Goal: Task Accomplishment & Management: Complete application form

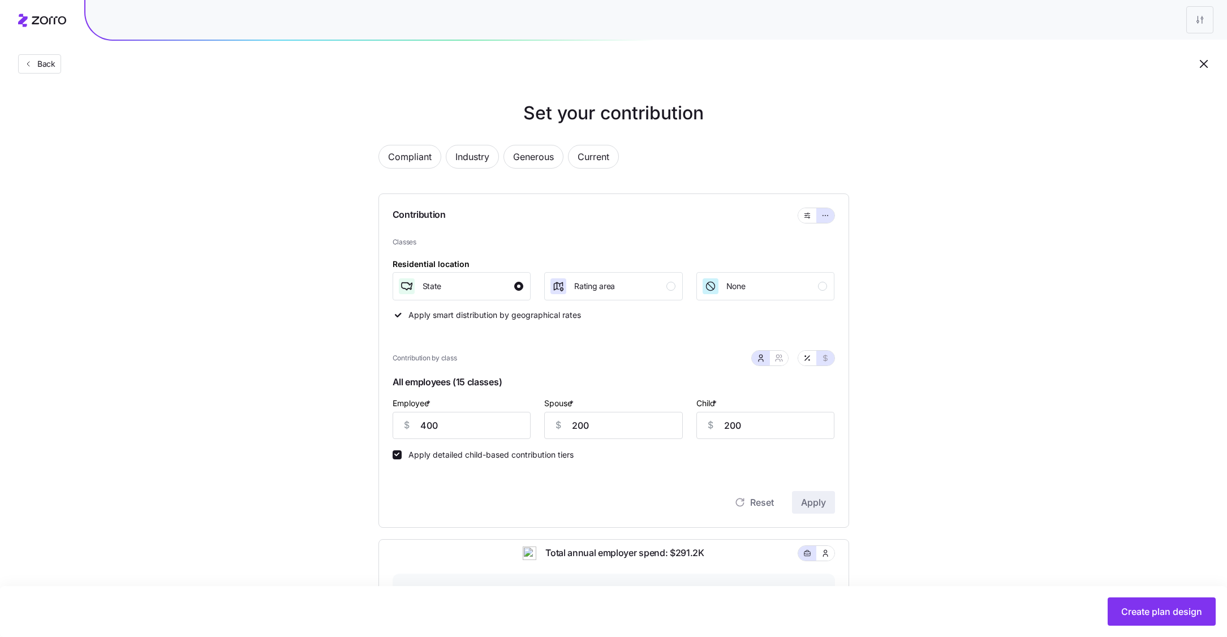
scroll to position [307, 0]
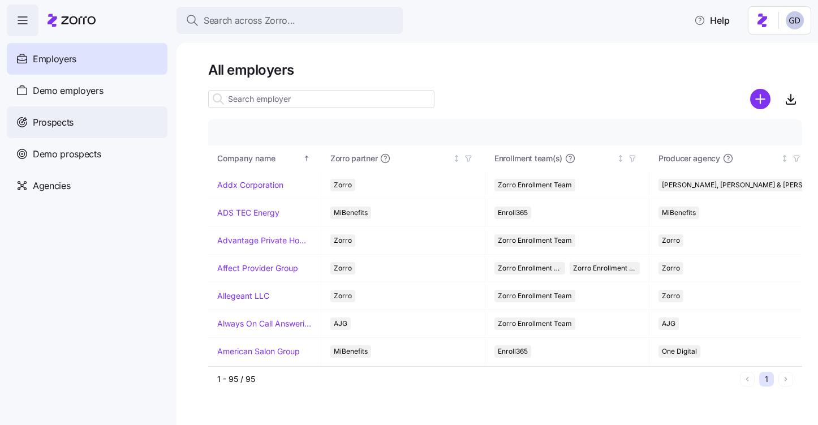
click at [68, 131] on div "Prospects" at bounding box center [87, 122] width 161 height 32
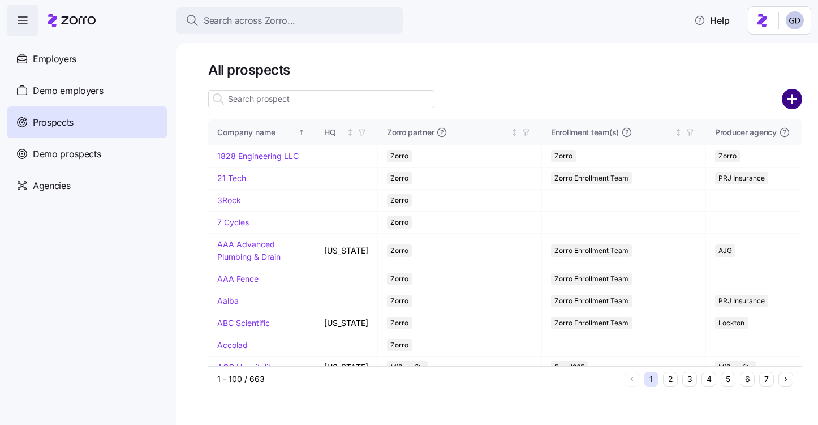
click at [787, 96] on circle "add icon" at bounding box center [792, 99] width 19 height 19
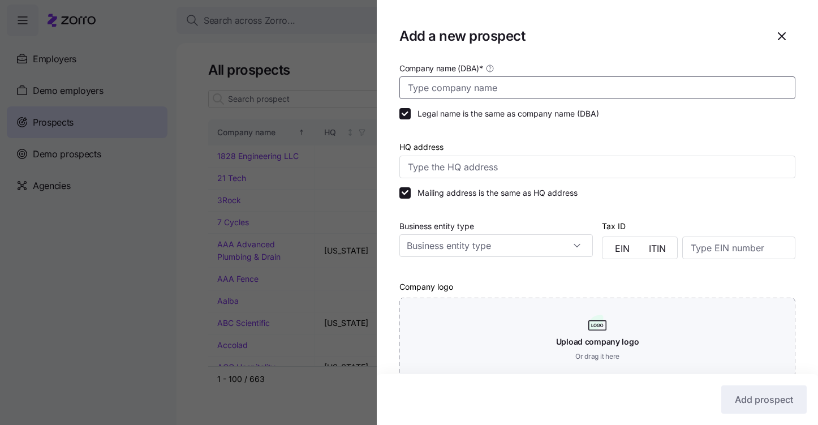
click at [498, 95] on input "Company name (DBA) *" at bounding box center [597, 87] width 396 height 23
type input "Advanced Wireless Communications"
click at [485, 244] on input "Business entity type" at bounding box center [495, 245] width 193 height 23
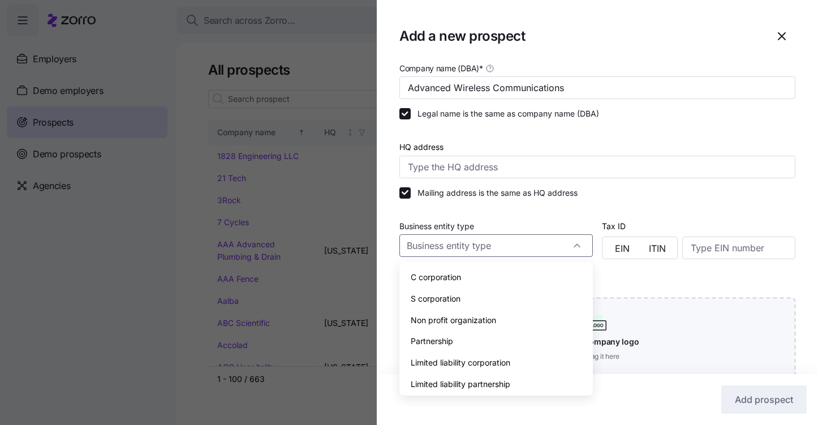
click at [454, 296] on span "S corporation" at bounding box center [436, 298] width 50 height 12
type input "S corporation"
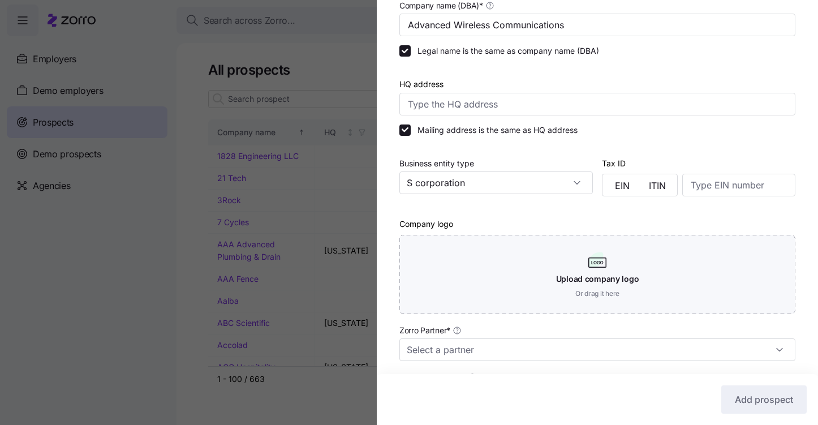
scroll to position [63, 0]
click at [645, 184] on button "ITIN" at bounding box center [657, 185] width 35 height 18
click at [628, 184] on span "EIN" at bounding box center [622, 184] width 15 height 9
click at [715, 192] on input at bounding box center [738, 184] width 113 height 23
click at [613, 187] on button "EIN" at bounding box center [622, 185] width 35 height 18
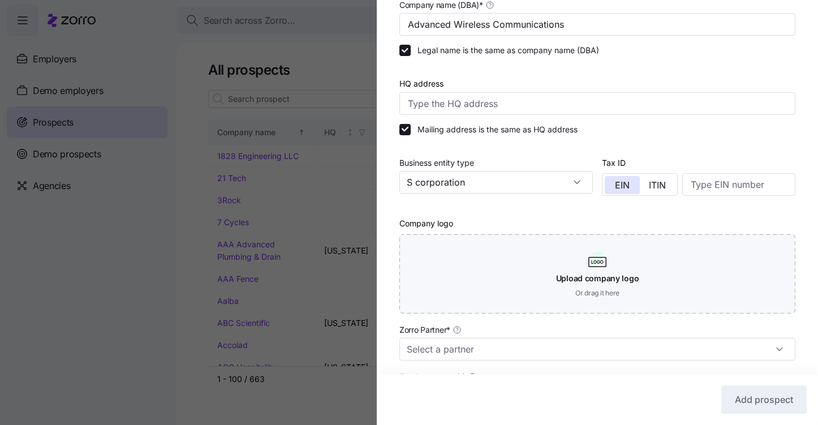
click at [674, 133] on div "Mailing address is the same as HQ address" at bounding box center [597, 129] width 396 height 11
click at [715, 154] on div at bounding box center [698, 149] width 193 height 11
click at [712, 185] on input at bounding box center [738, 184] width 113 height 23
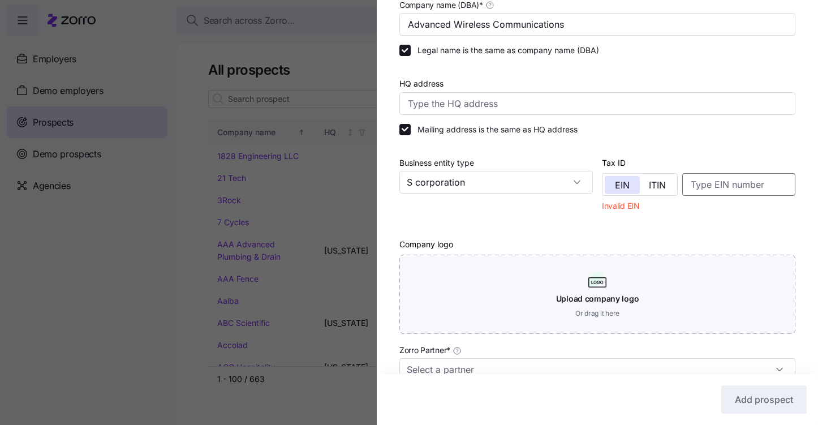
click at [712, 177] on input at bounding box center [738, 184] width 113 height 23
paste input "411730658"
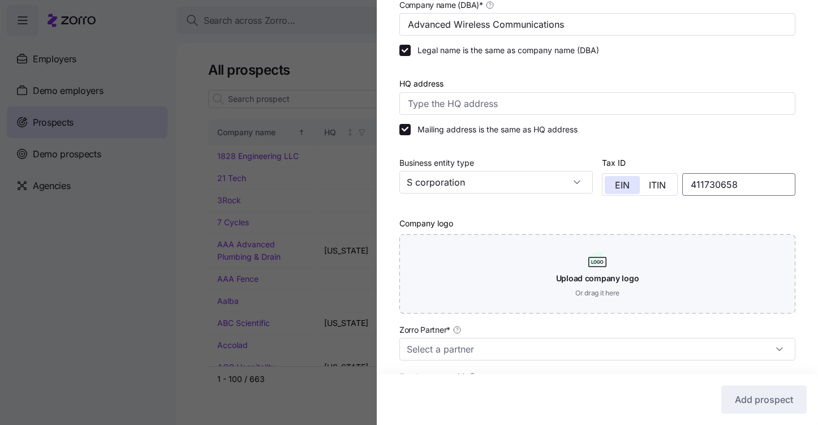
type input "411730658"
click at [709, 212] on div at bounding box center [597, 210] width 396 height 11
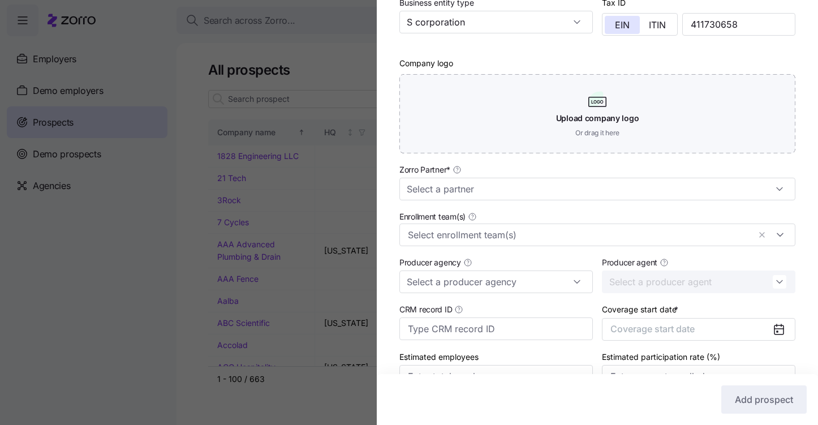
scroll to position [225, 0]
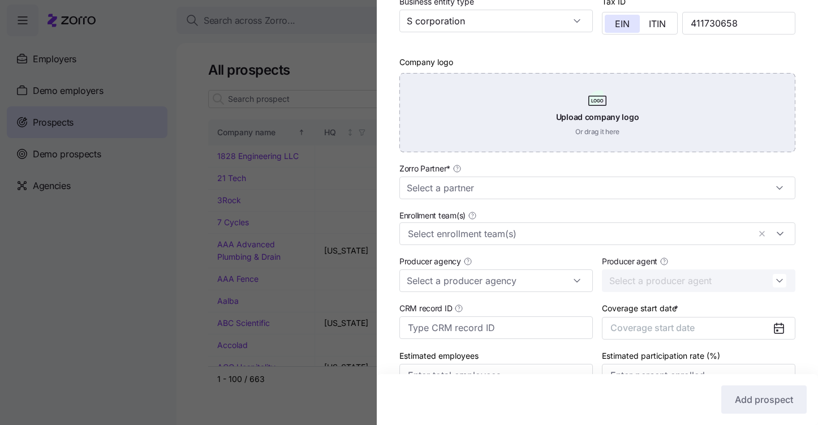
click at [571, 133] on div "Upload company logo Or drag it here" at bounding box center [597, 112] width 396 height 79
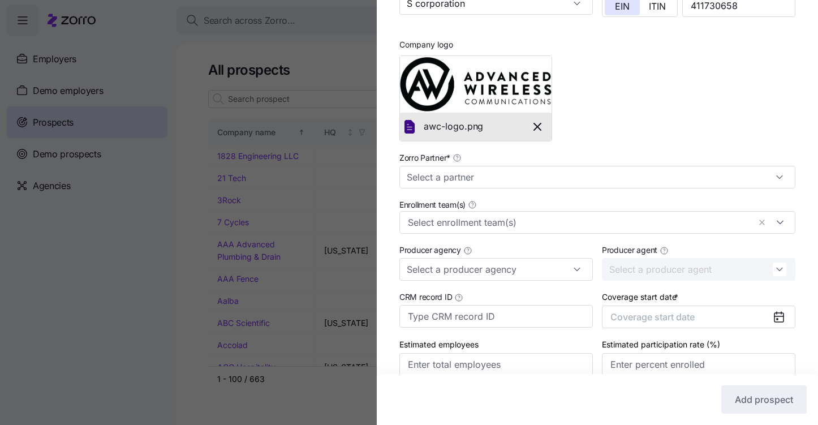
scroll to position [243, 0]
click at [500, 178] on input "Zorro Partner *" at bounding box center [597, 176] width 396 height 23
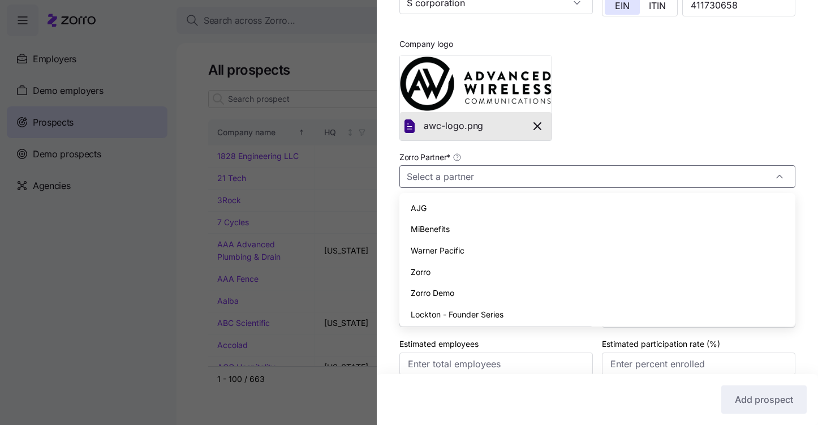
click at [437, 267] on div "Zorro" at bounding box center [597, 271] width 387 height 21
type input "Zorro"
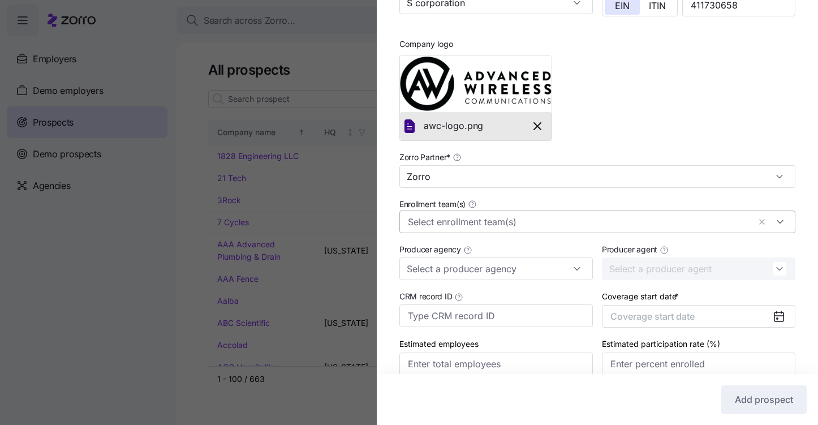
click at [451, 228] on input "Enrollment team(s)" at bounding box center [579, 222] width 342 height 15
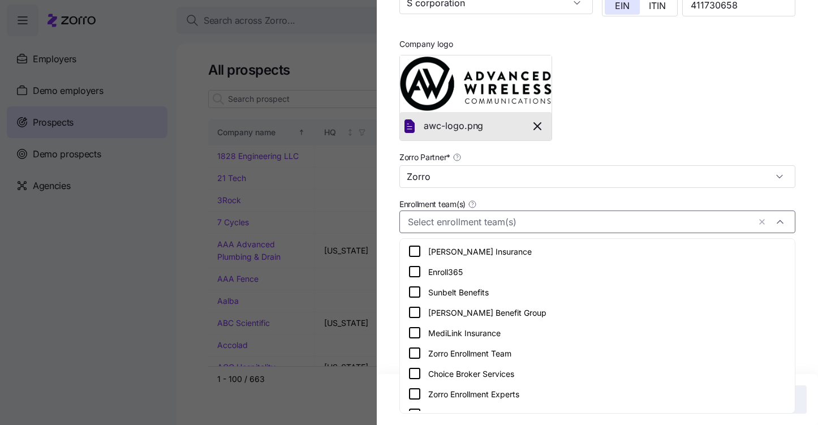
click at [415, 348] on icon at bounding box center [414, 353] width 10 height 10
click at [387, 329] on div "Company name (DBA) * Advanced Wireless Communications Legal name is the same as…" at bounding box center [597, 107] width 441 height 579
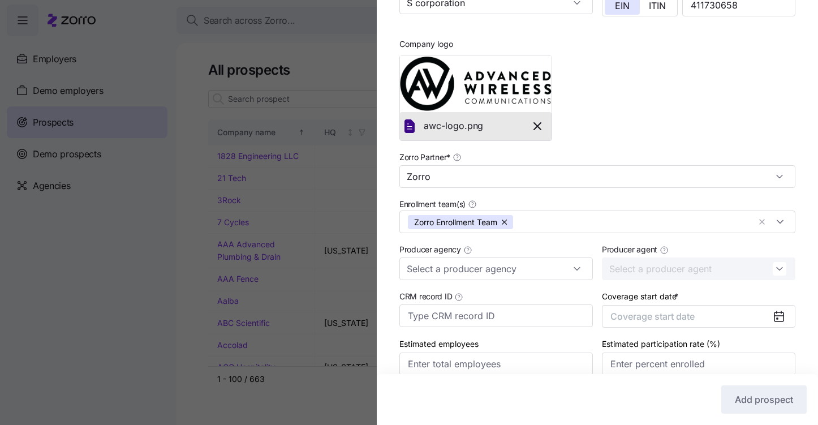
scroll to position [295, 0]
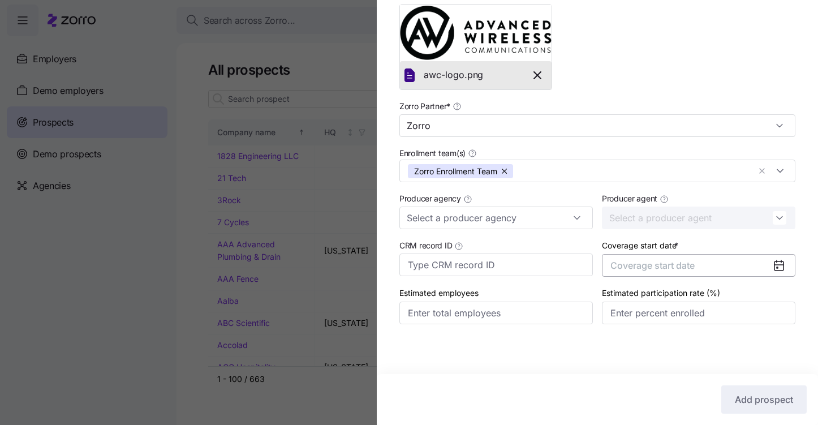
click at [688, 264] on span "Coverage start date" at bounding box center [652, 265] width 84 height 11
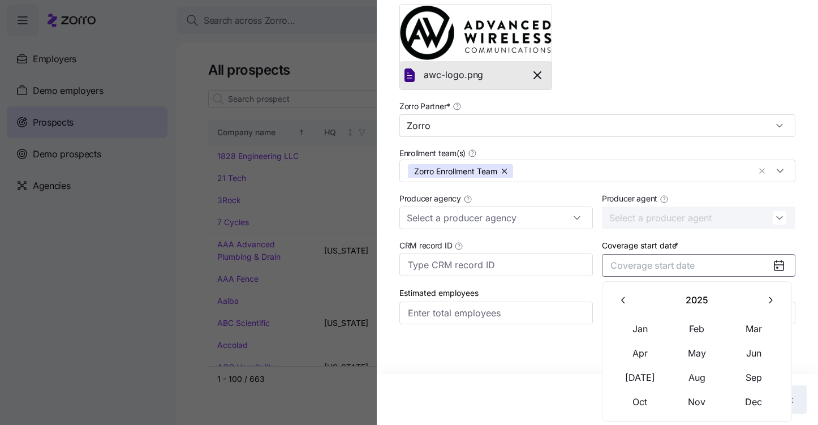
click at [763, 294] on button "button" at bounding box center [770, 300] width 24 height 24
click at [645, 341] on td "Apr" at bounding box center [639, 353] width 57 height 24
click at [642, 321] on button "Jan" at bounding box center [640, 329] width 57 height 24
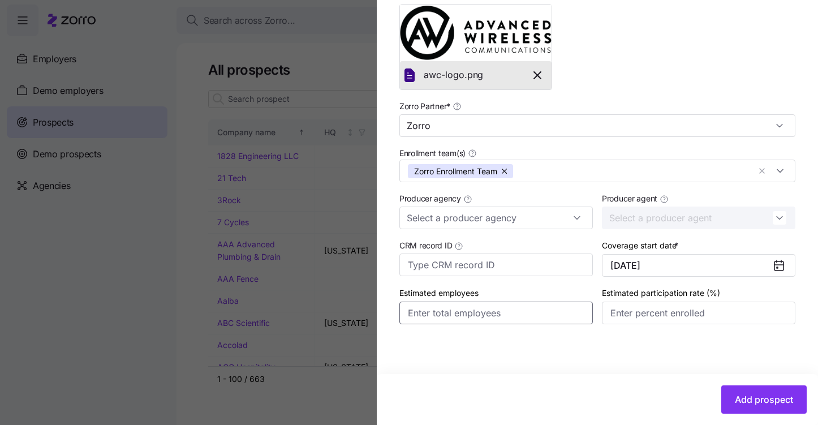
click at [477, 310] on input "Estimated employees" at bounding box center [495, 312] width 193 height 23
type input "68"
click at [638, 316] on input "Estimated participation rate (%)" at bounding box center [698, 312] width 193 height 23
click at [709, 319] on input "39%" at bounding box center [698, 312] width 193 height 23
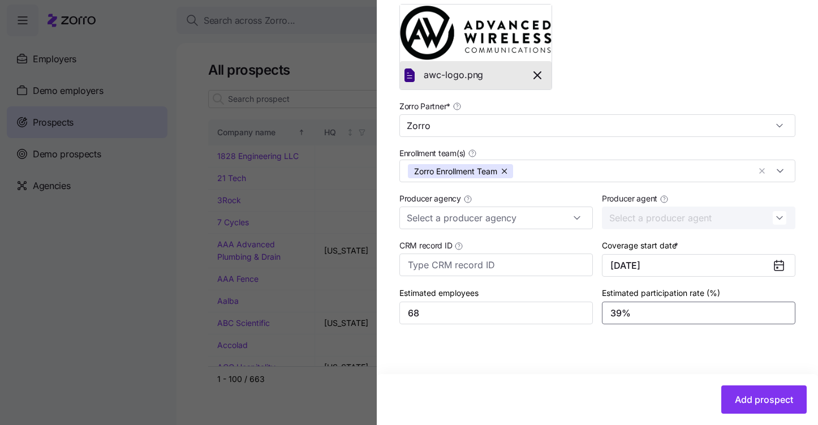
click at [709, 319] on input "39%" at bounding box center [698, 312] width 193 height 23
type input "50%"
click at [739, 394] on span "Add prospect" at bounding box center [764, 399] width 58 height 14
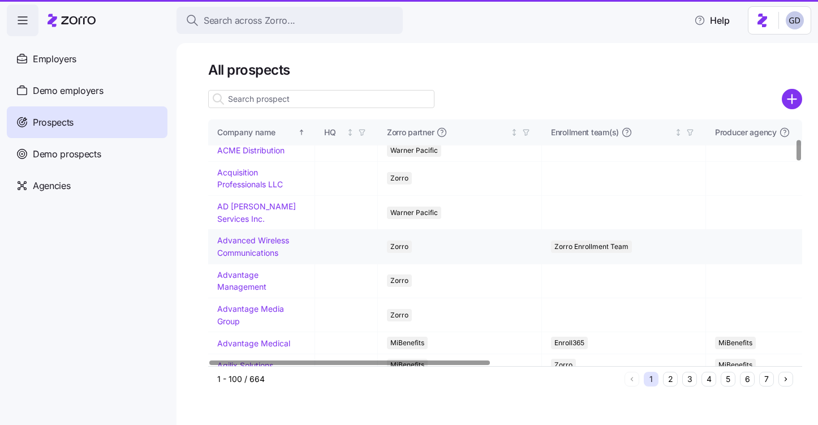
scroll to position [227, 0]
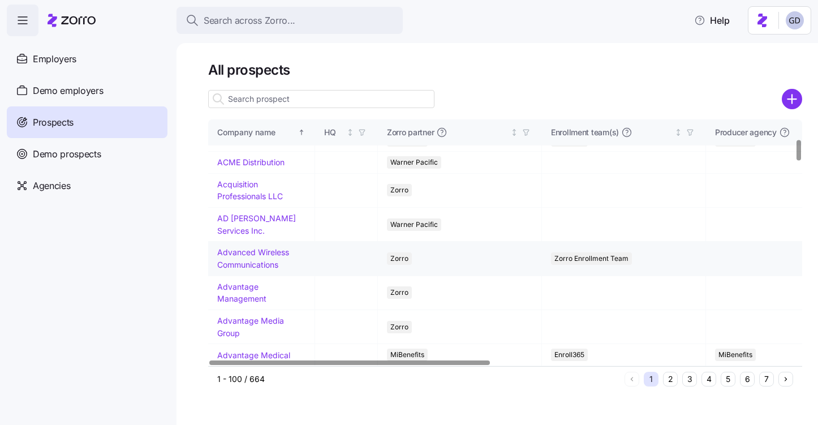
click at [235, 266] on link "Advanced Wireless Communications" at bounding box center [253, 258] width 72 height 22
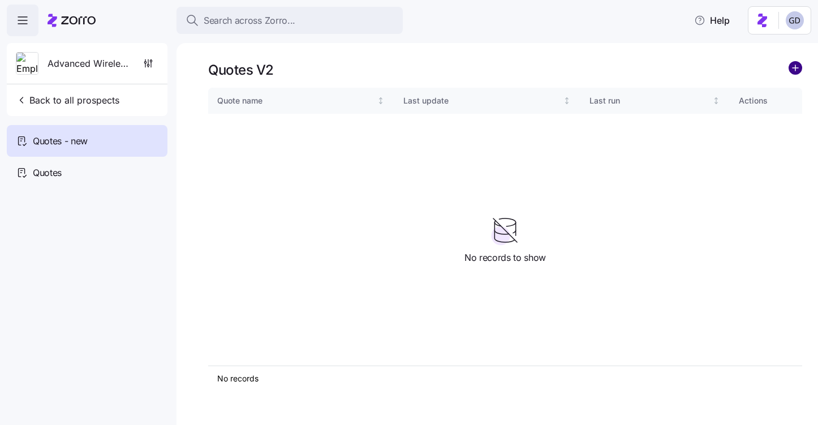
click at [795, 64] on circle "add icon" at bounding box center [795, 68] width 12 height 12
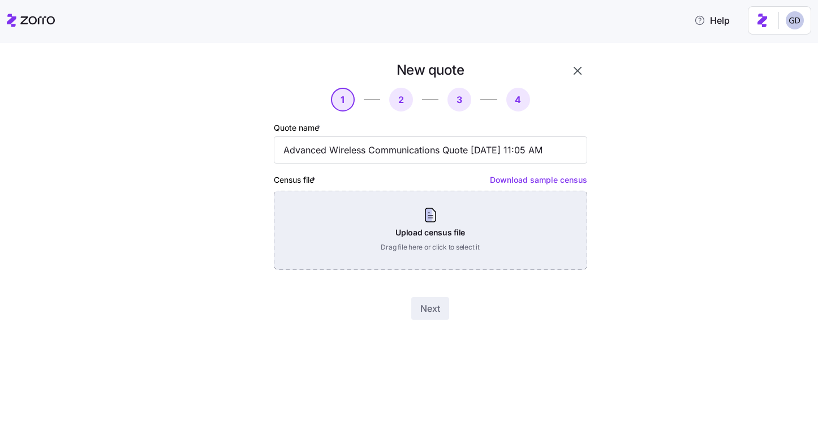
click at [434, 228] on div "Upload census file Drag file here or click to select it" at bounding box center [430, 230] width 313 height 79
click at [402, 237] on div "Upload census file Drag file here or click to select it" at bounding box center [430, 230] width 313 height 79
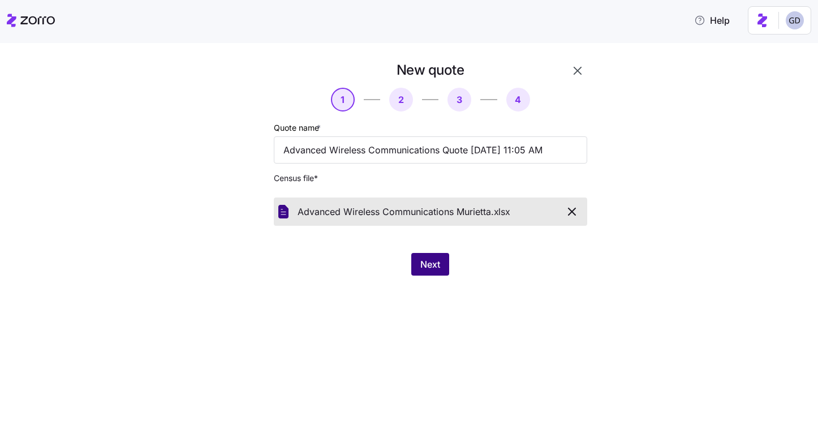
click at [430, 273] on button "Next" at bounding box center [430, 264] width 38 height 23
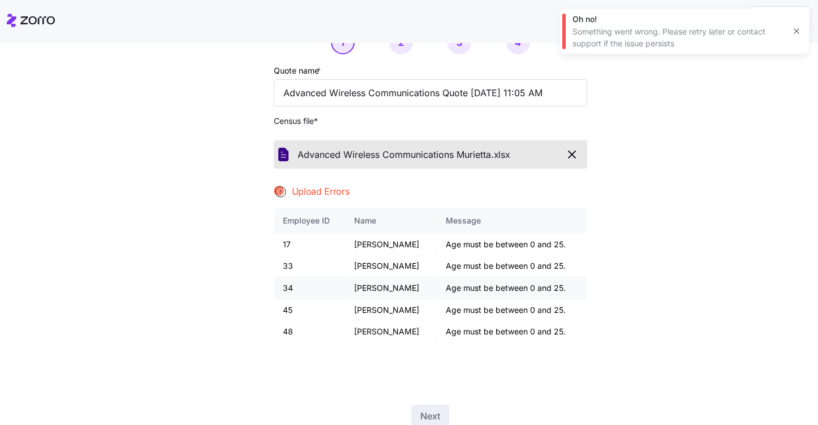
scroll to position [100, 0]
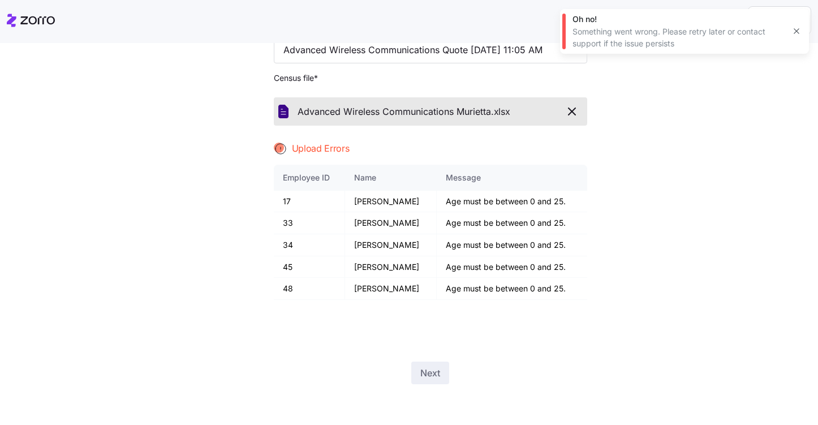
click at [572, 113] on icon "button" at bounding box center [572, 112] width 14 height 14
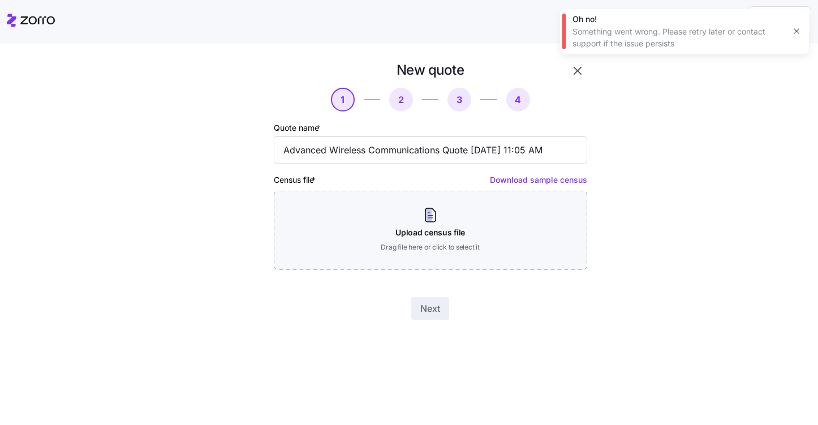
click at [793, 33] on icon "button" at bounding box center [796, 31] width 9 height 9
click at [577, 75] on icon "button" at bounding box center [578, 71] width 14 height 14
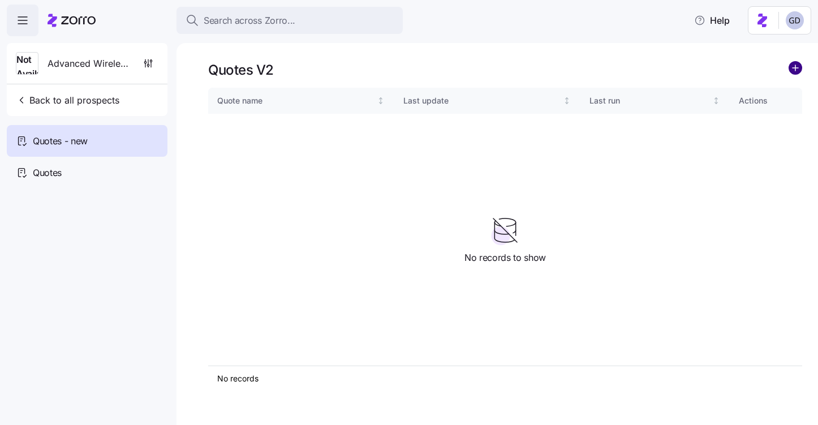
click at [790, 70] on circle "add icon" at bounding box center [795, 68] width 12 height 12
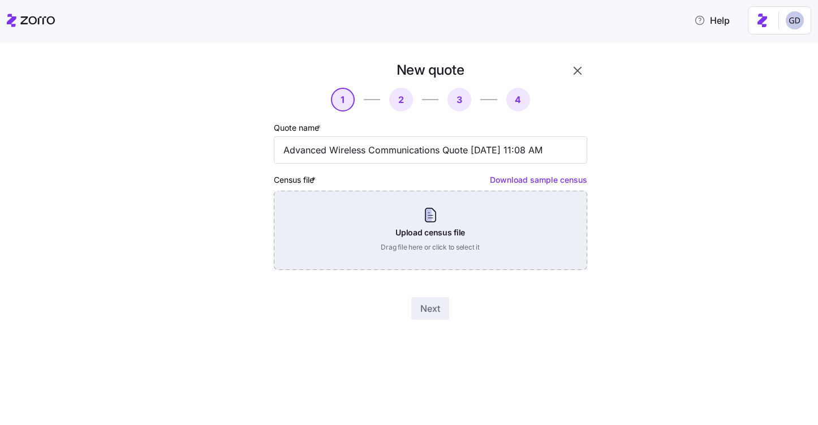
click at [431, 234] on div "Upload census file Drag file here or click to select it" at bounding box center [430, 230] width 313 height 79
click at [420, 233] on div "Upload census file Drag file here or click to select it" at bounding box center [430, 230] width 313 height 79
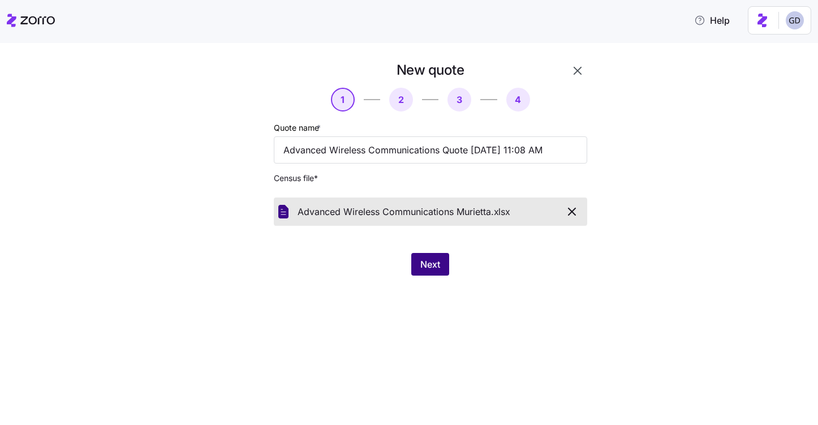
click at [426, 265] on span "Next" at bounding box center [430, 264] width 20 height 14
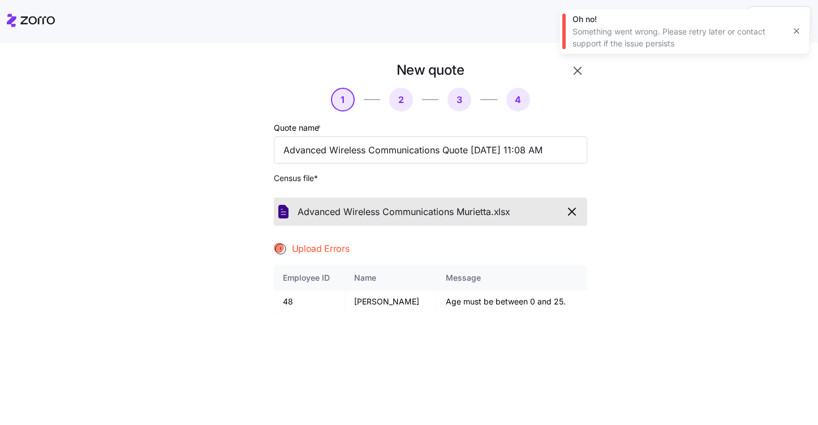
click at [573, 214] on icon "button" at bounding box center [571, 211] width 7 height 7
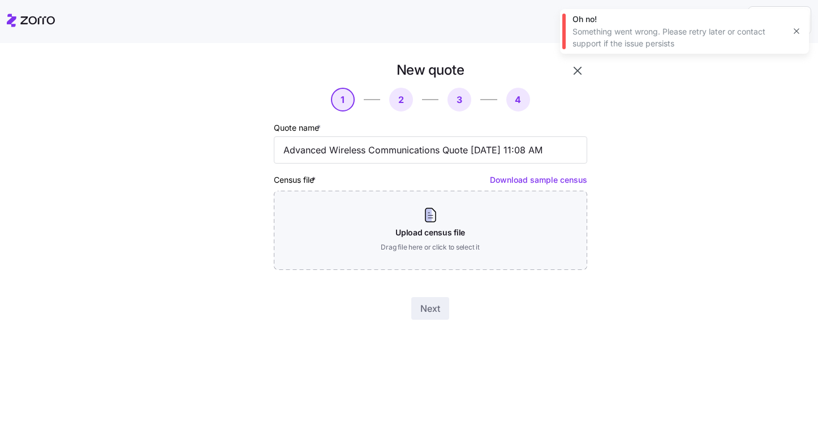
click at [581, 76] on icon "button" at bounding box center [578, 71] width 14 height 14
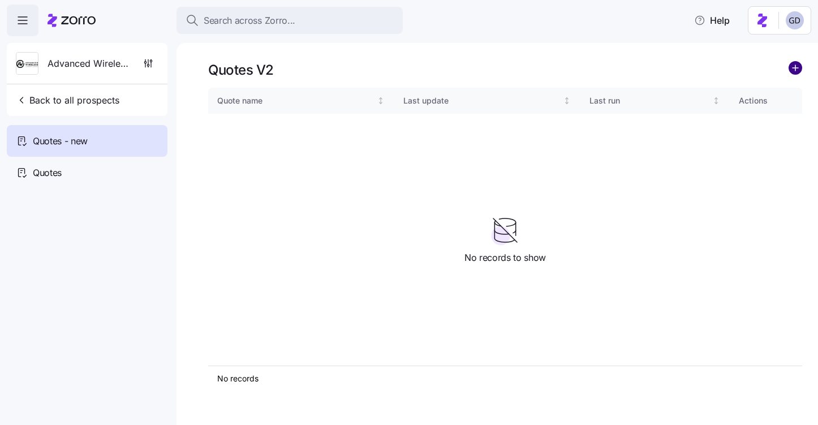
click at [800, 68] on circle "add icon" at bounding box center [795, 68] width 12 height 12
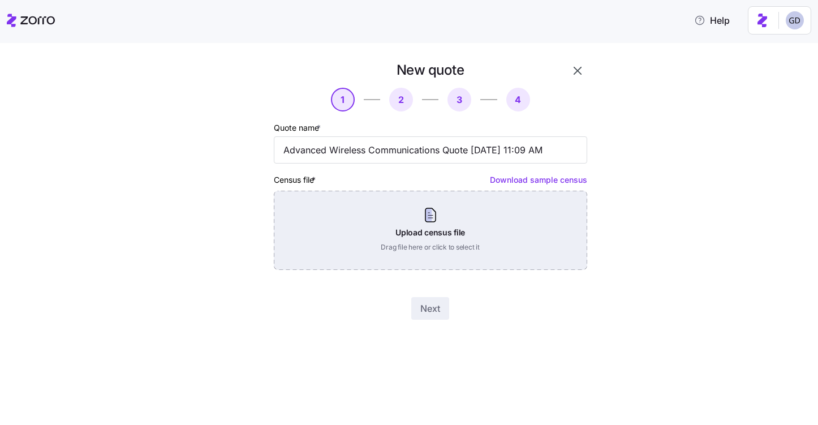
click at [401, 230] on div "Upload census file Drag file here or click to select it" at bounding box center [430, 230] width 313 height 79
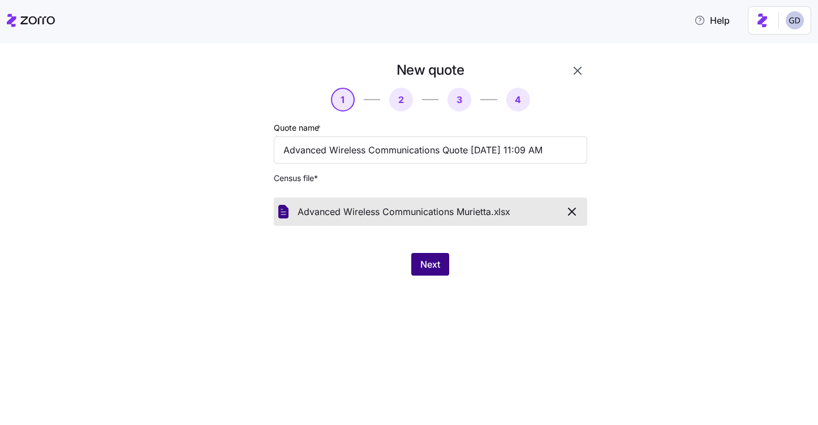
click at [422, 274] on button "Next" at bounding box center [430, 264] width 38 height 23
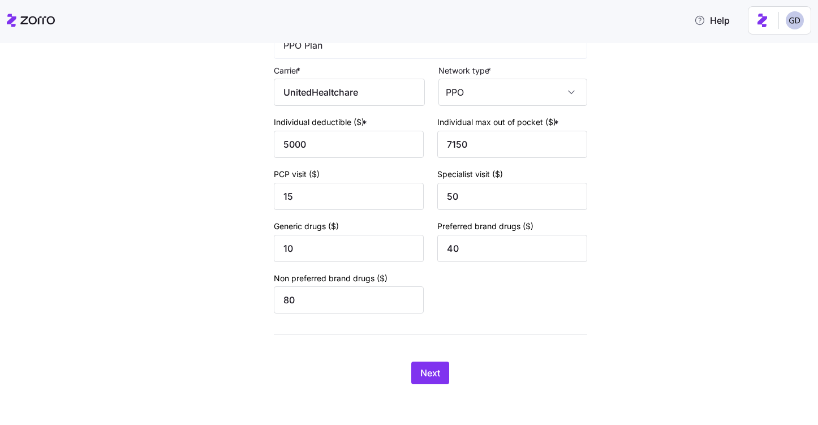
scroll to position [459, 0]
click at [430, 374] on span "Next" at bounding box center [430, 373] width 20 height 14
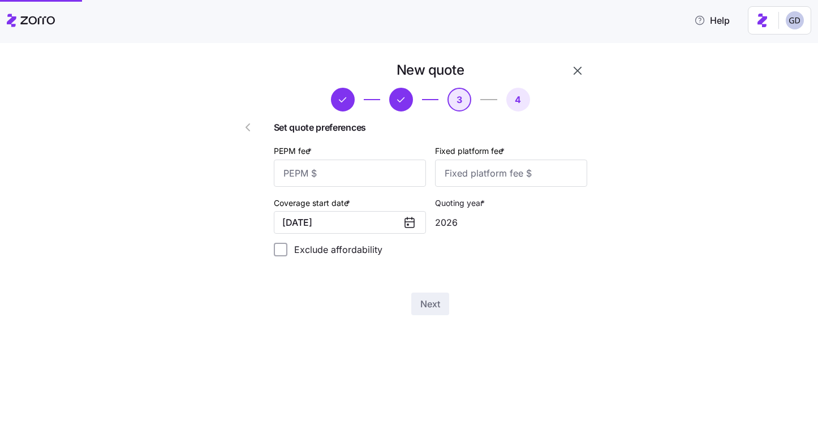
scroll to position [0, 0]
click at [355, 169] on input "PEPM fee *" at bounding box center [350, 172] width 152 height 27
type input "75"
click at [517, 170] on input "Fixed platform fee *" at bounding box center [511, 172] width 152 height 27
type input "100"
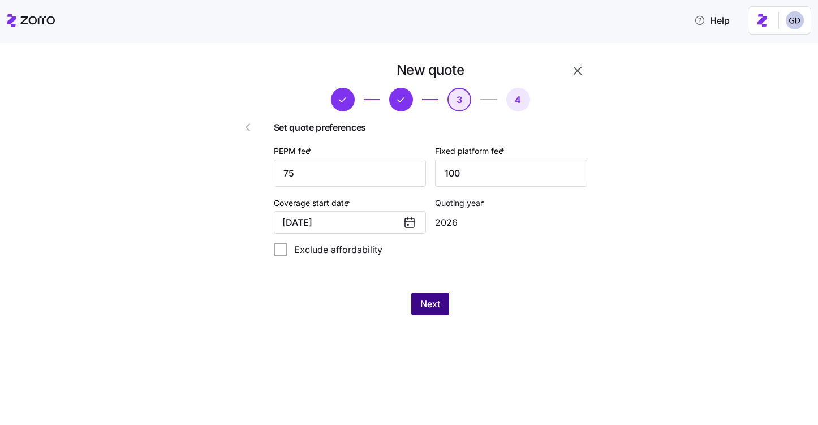
click at [428, 307] on span "Next" at bounding box center [430, 304] width 20 height 14
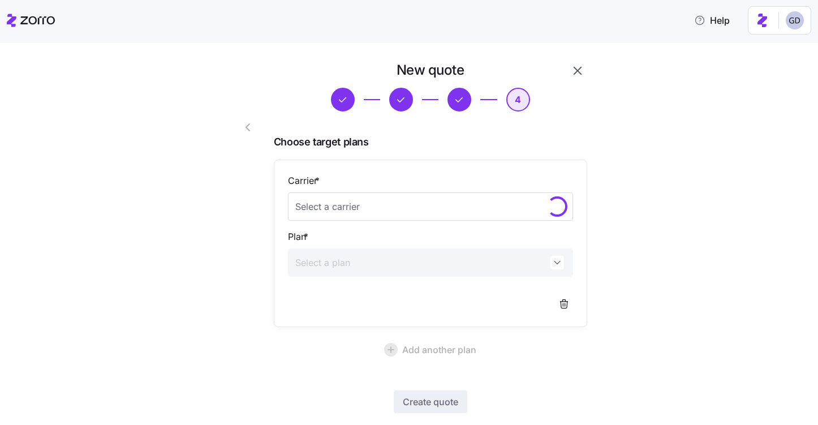
scroll to position [62, 0]
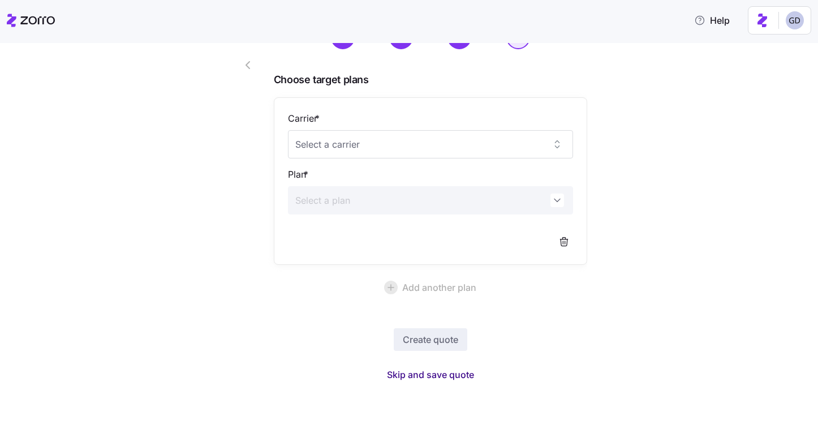
click at [456, 366] on button "Skip and save quote" at bounding box center [430, 374] width 105 height 20
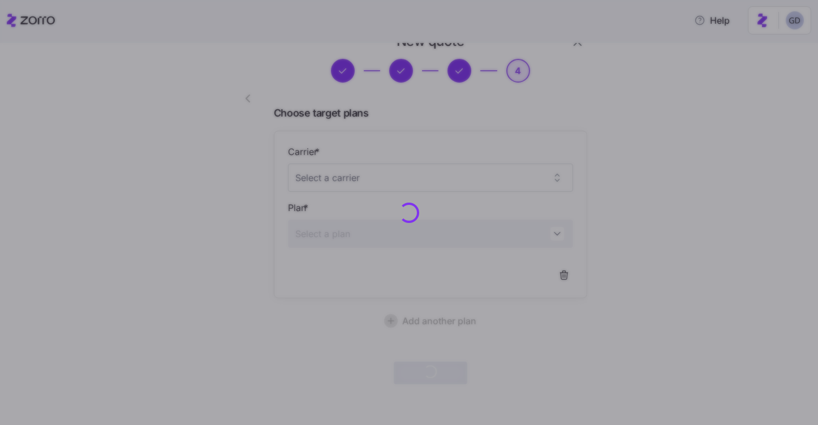
scroll to position [28, 0]
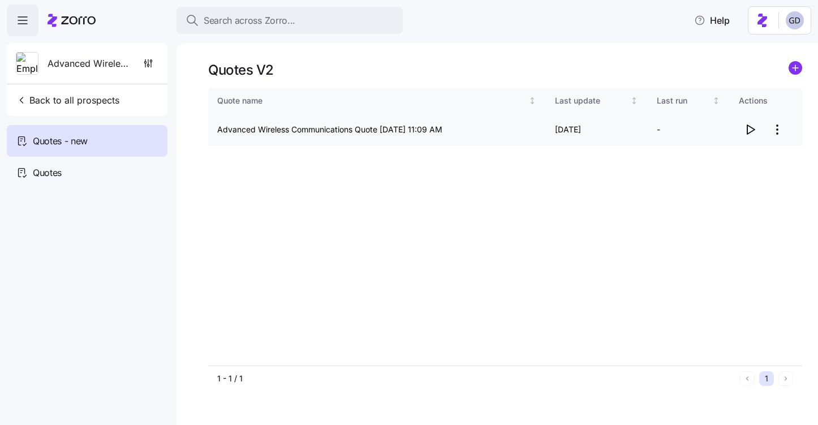
click at [750, 130] on icon "button" at bounding box center [750, 130] width 14 height 14
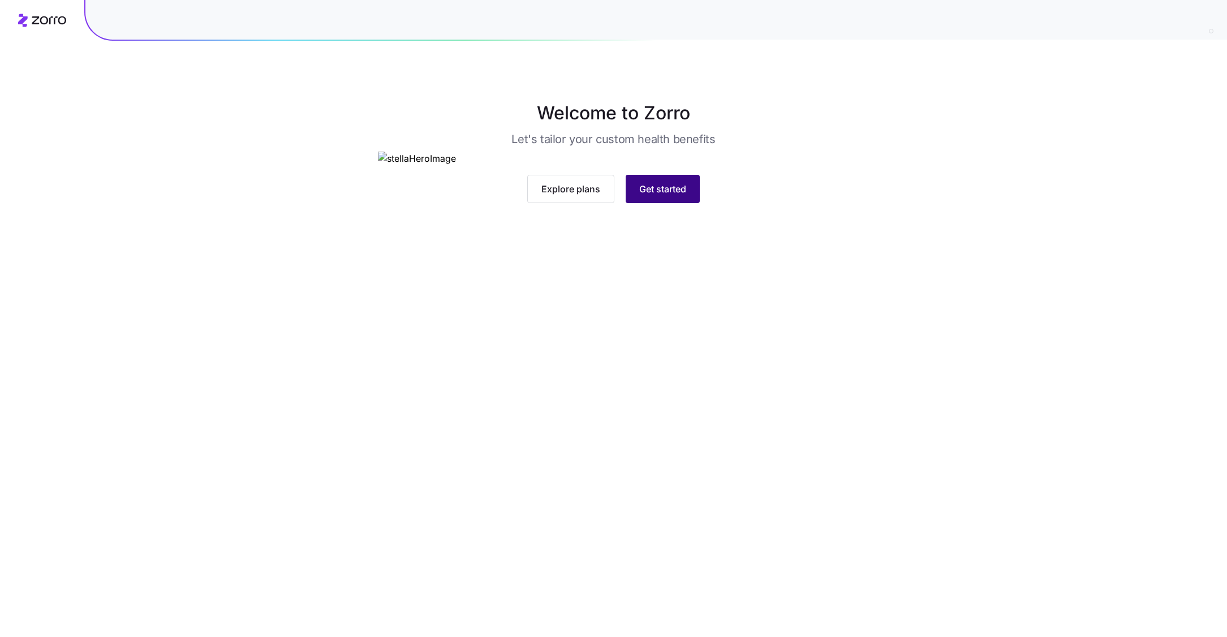
click at [679, 203] on button "Get started" at bounding box center [662, 189] width 74 height 28
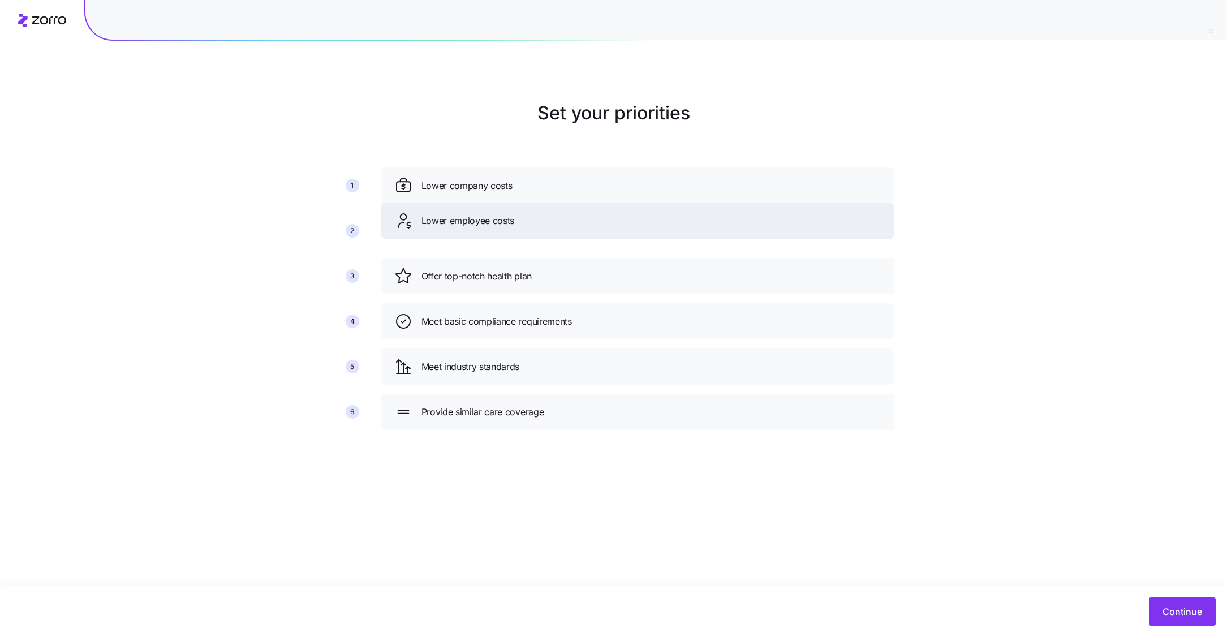
drag, startPoint x: 524, startPoint y: 283, endPoint x: 524, endPoint y: 226, distance: 56.6
click at [524, 226] on div "Lower employee costs" at bounding box center [637, 221] width 486 height 18
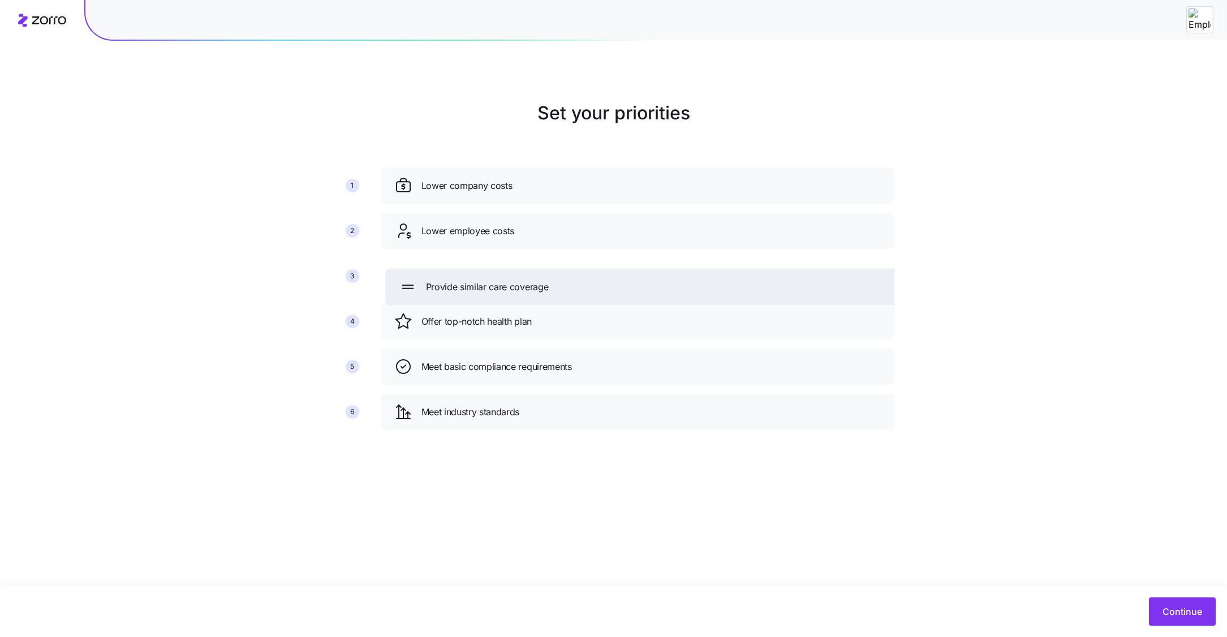
drag, startPoint x: 510, startPoint y: 414, endPoint x: 516, endPoint y: 278, distance: 135.8
click at [516, 280] on span "Provide similar care coverage" at bounding box center [487, 287] width 123 height 14
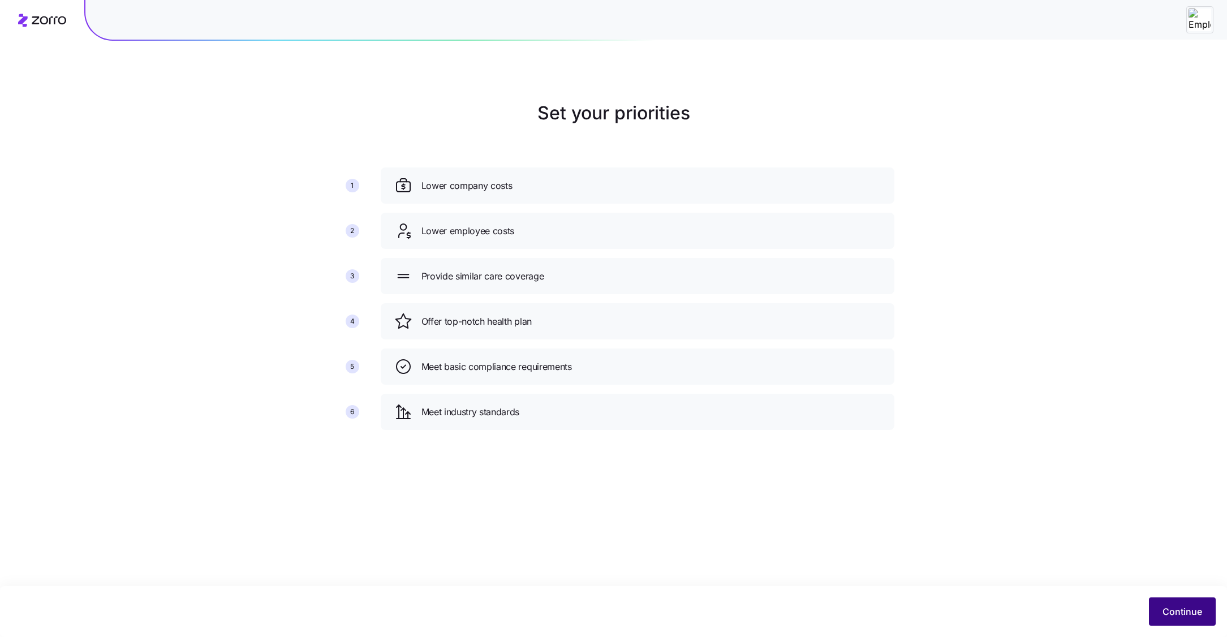
click at [1190, 614] on span "Continue" at bounding box center [1182, 612] width 40 height 14
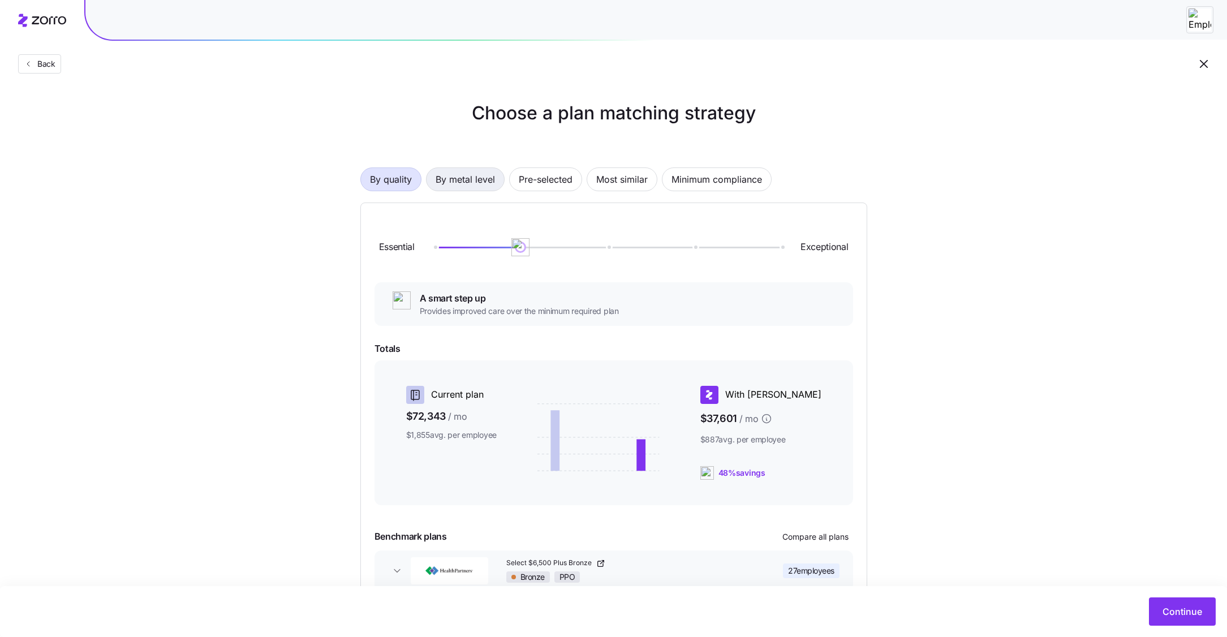
click at [475, 179] on span "By metal level" at bounding box center [464, 179] width 59 height 23
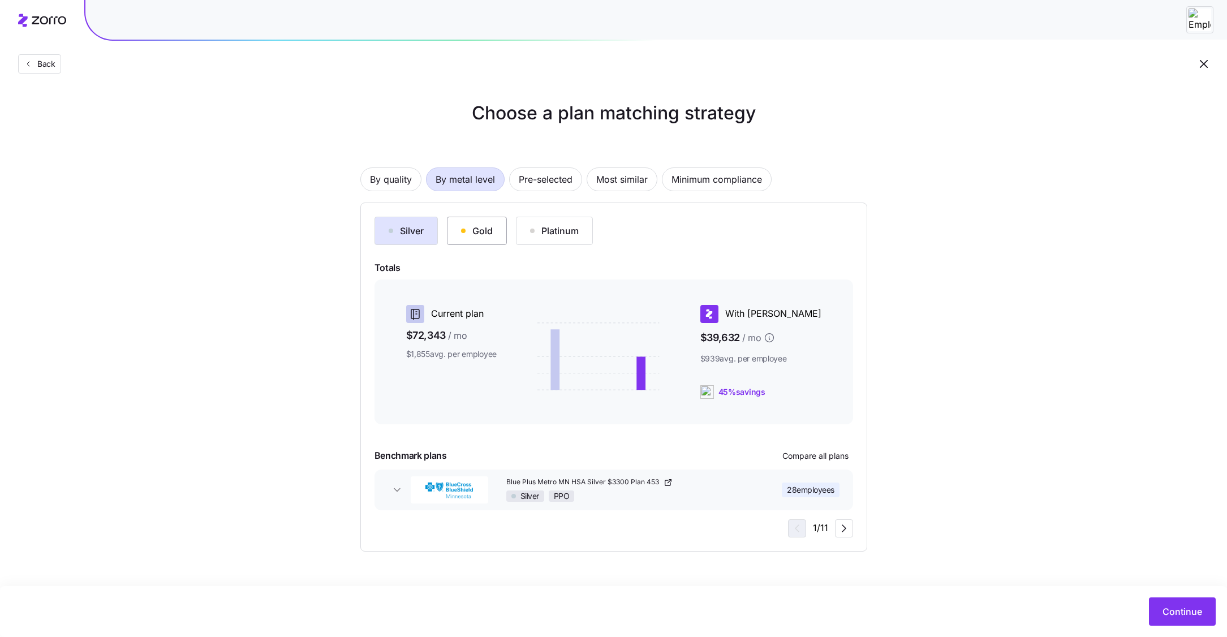
click at [473, 241] on button "Gold" at bounding box center [477, 231] width 60 height 28
click at [559, 238] on button "Platinum" at bounding box center [554, 231] width 77 height 28
click at [478, 233] on div "Gold" at bounding box center [477, 231] width 32 height 14
